Goal: Book appointment/travel/reservation

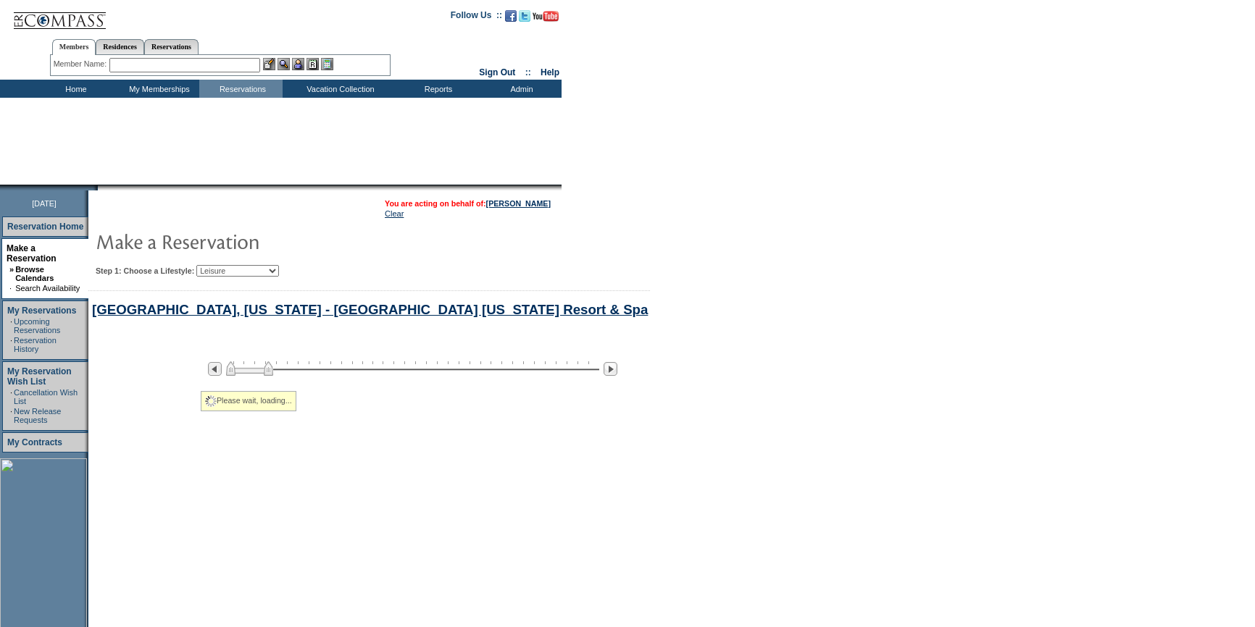
select select "Leisure"
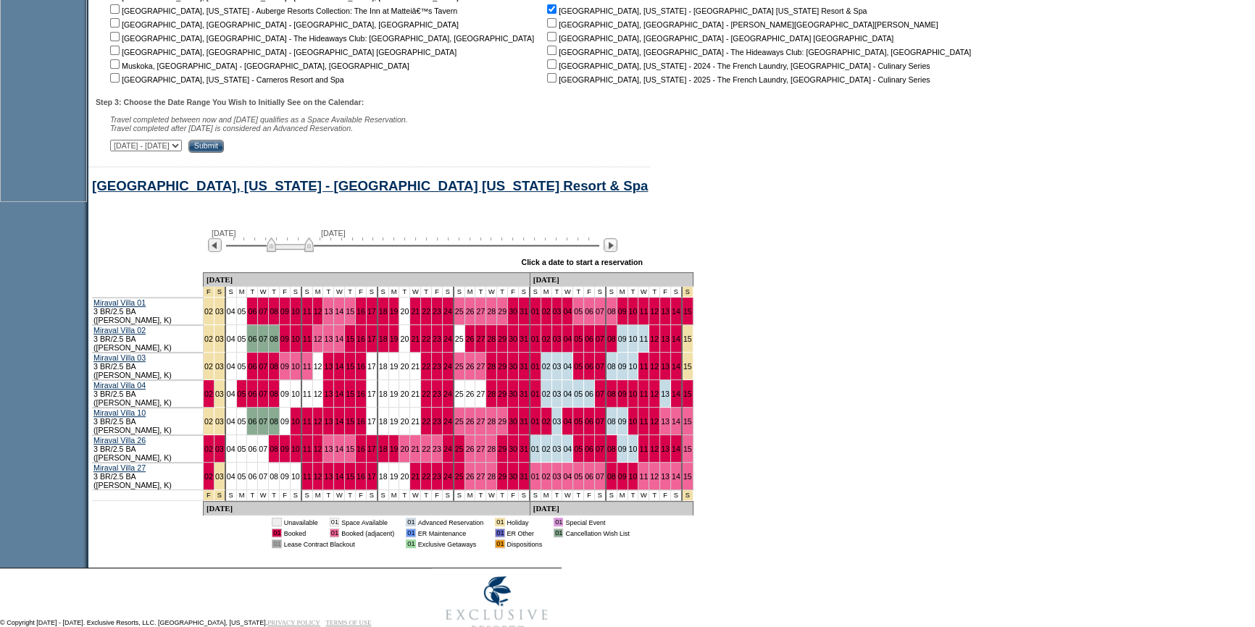
scroll to position [511, 0]
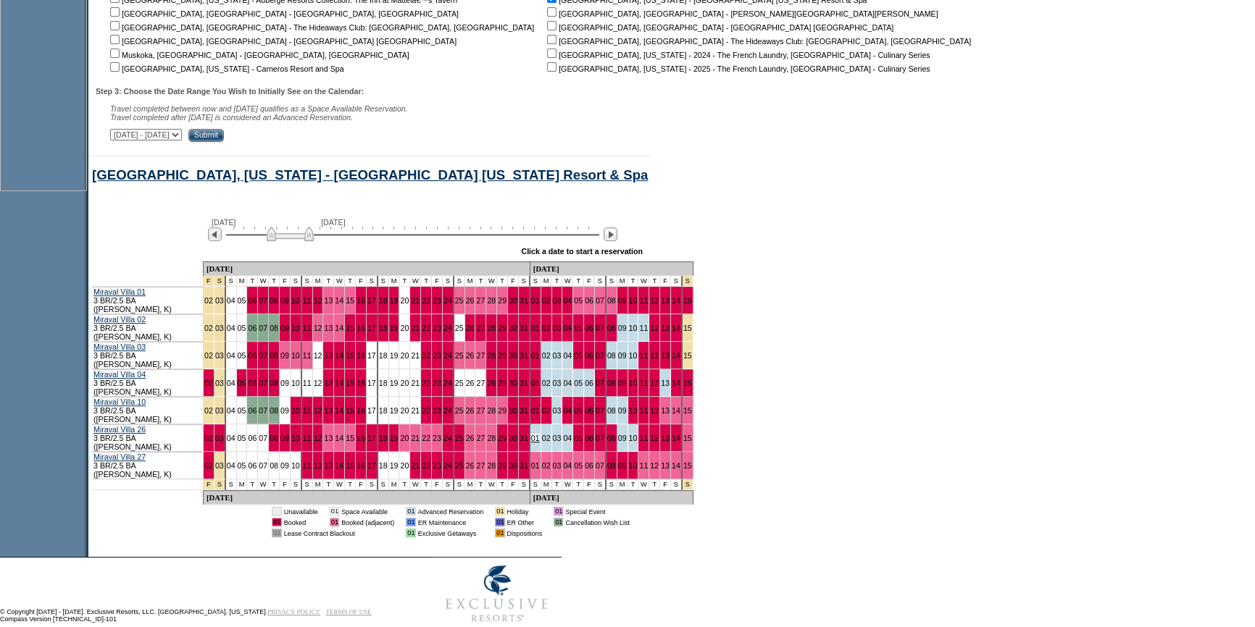
click at [531, 434] on link "01" at bounding box center [535, 438] width 9 height 9
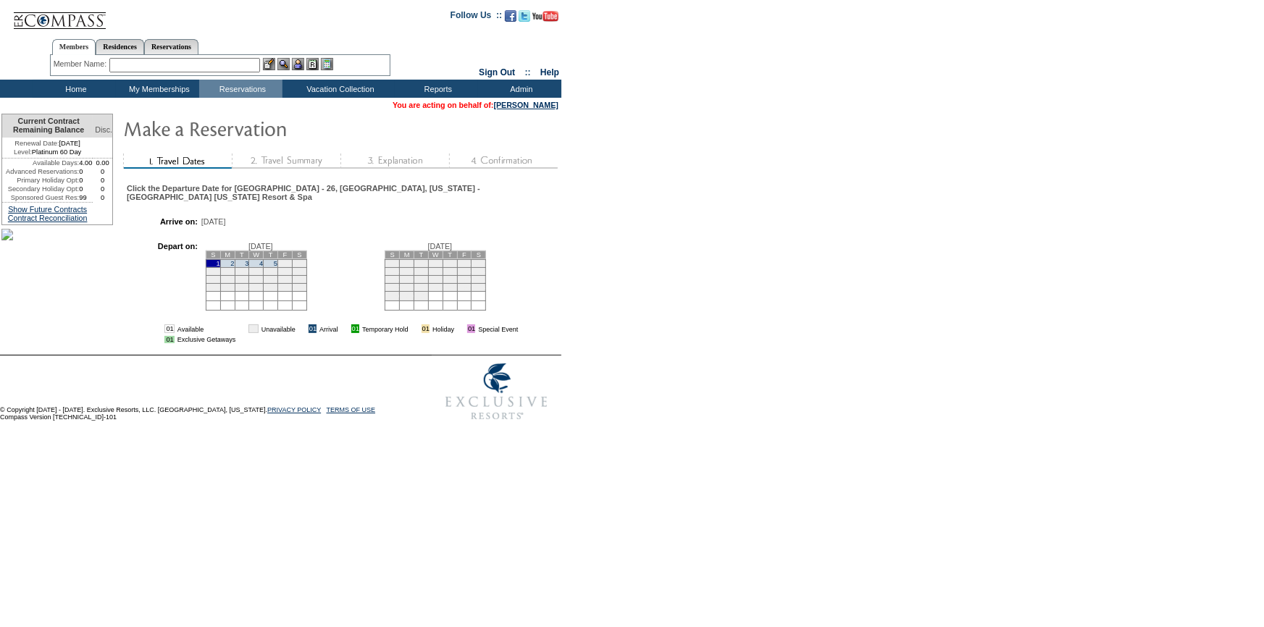
drag, startPoint x: 290, startPoint y: 260, endPoint x: 290, endPoint y: 272, distance: 11.6
click at [277, 260] on link "5" at bounding box center [276, 263] width 4 height 7
